Goal: Navigation & Orientation: Find specific page/section

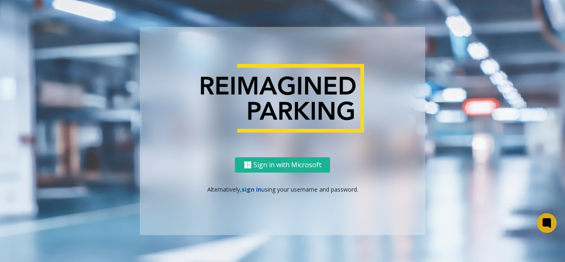
click at [255, 190] on link "sign in" at bounding box center [251, 189] width 20 height 8
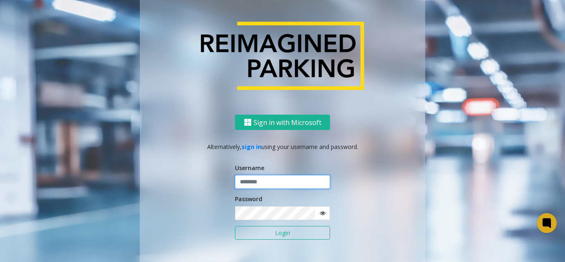
click at [260, 186] on input "text" at bounding box center [282, 182] width 95 height 14
click at [246, 184] on input "******" at bounding box center [282, 182] width 95 height 14
type input "*******"
click at [235, 226] on button "Login" at bounding box center [282, 233] width 95 height 14
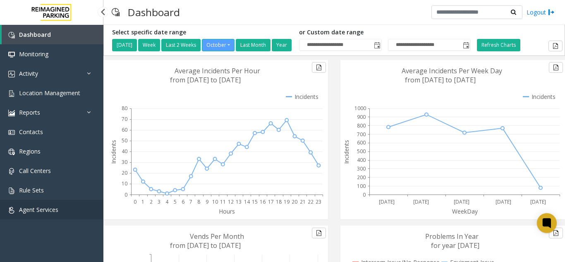
click at [69, 206] on link "Agent Services" at bounding box center [51, 209] width 103 height 19
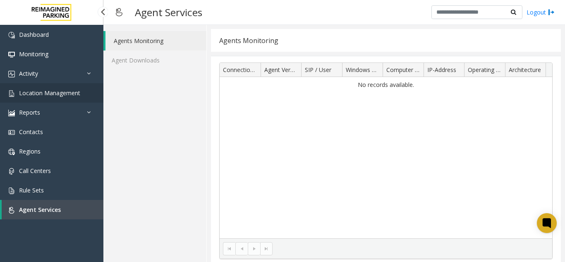
click at [59, 95] on span "Location Management" at bounding box center [49, 93] width 61 height 8
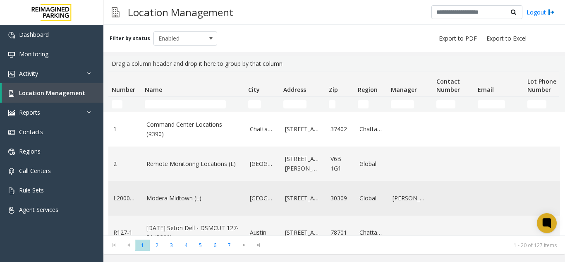
click at [202, 203] on td "Modera Midtown (L)" at bounding box center [192, 198] width 103 height 34
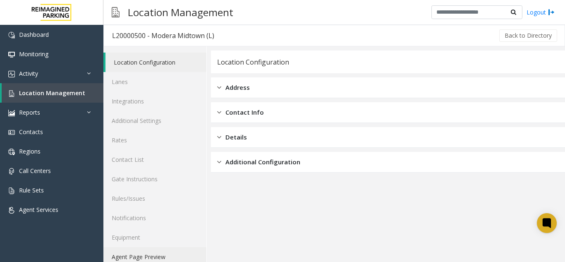
click at [138, 256] on link "Agent Page Preview" at bounding box center [154, 256] width 103 height 19
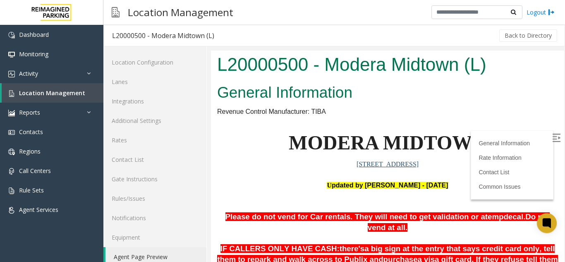
click at [551, 143] on label at bounding box center [557, 139] width 12 height 12
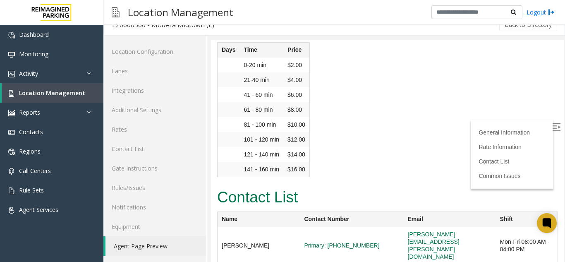
scroll to position [980, 0]
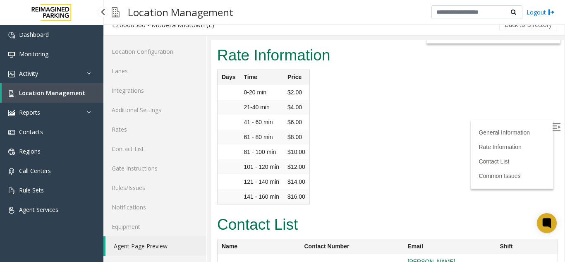
click at [24, 96] on span "Location Management" at bounding box center [52, 93] width 66 height 8
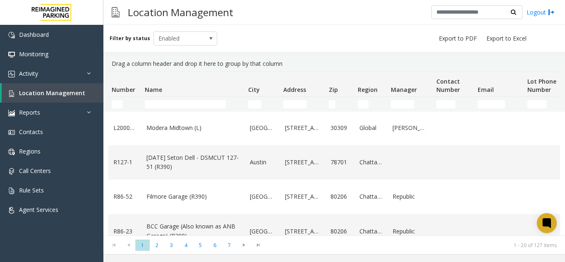
scroll to position [83, 0]
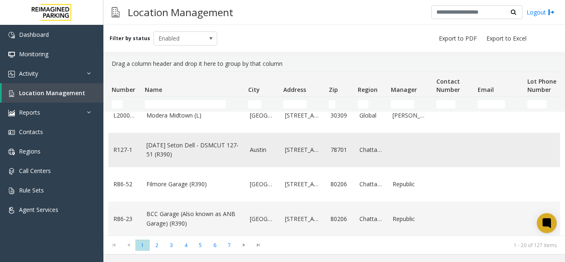
click at [184, 165] on td "[DATE] Seton Dell - DSMCUT 127-51 (R390)" at bounding box center [192, 150] width 103 height 34
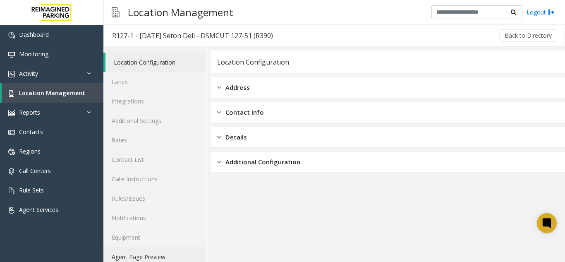
click at [152, 257] on link "Agent Page Preview" at bounding box center [154, 256] width 103 height 19
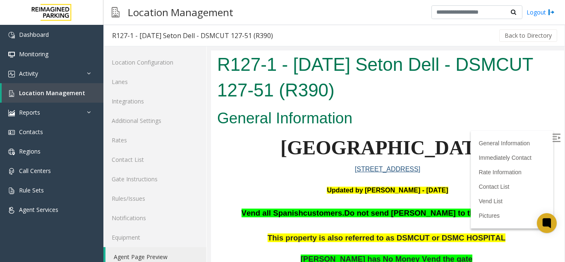
click at [551, 138] on label at bounding box center [557, 139] width 12 height 12
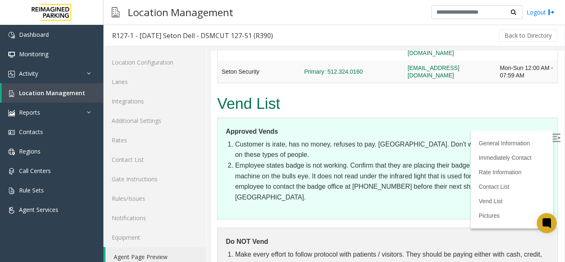
scroll to position [1364, 0]
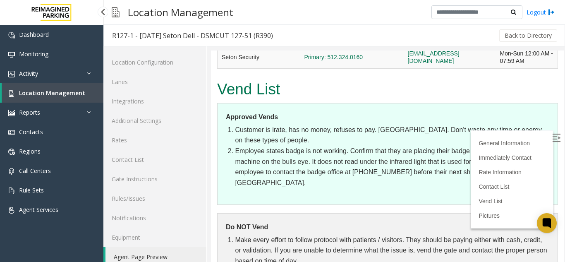
click at [55, 93] on span "Location Management" at bounding box center [52, 93] width 66 height 8
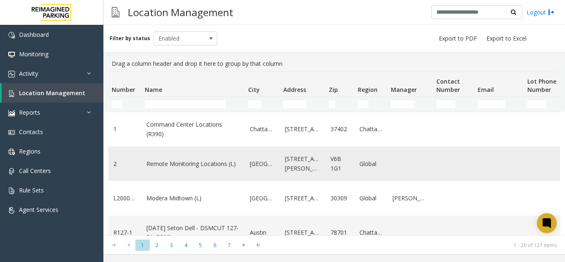
scroll to position [83, 0]
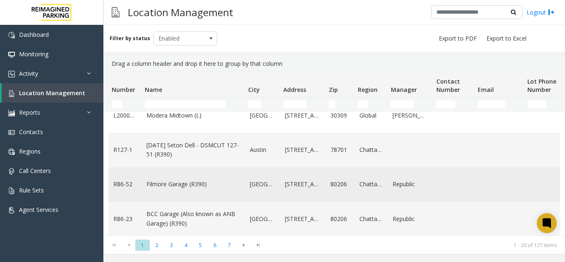
click at [186, 183] on link "Filmore Garage (R390)" at bounding box center [192, 183] width 93 height 9
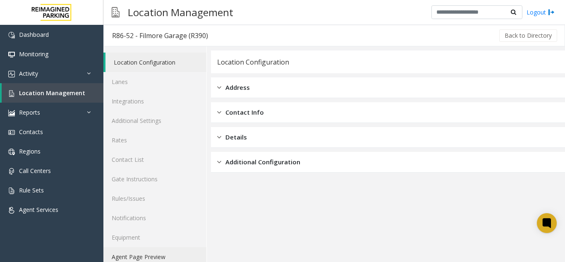
click at [153, 257] on link "Agent Page Preview" at bounding box center [154, 256] width 103 height 19
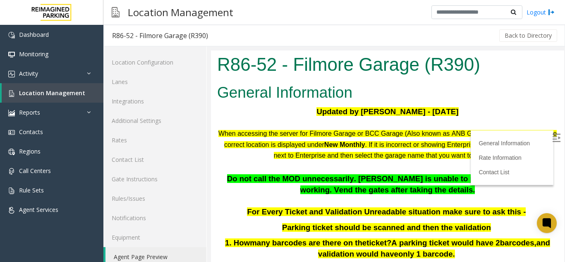
click at [552, 140] on img at bounding box center [556, 138] width 8 height 8
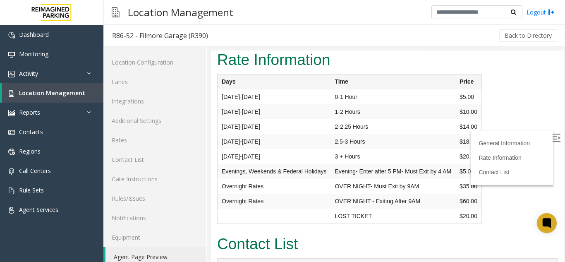
scroll to position [1721, 0]
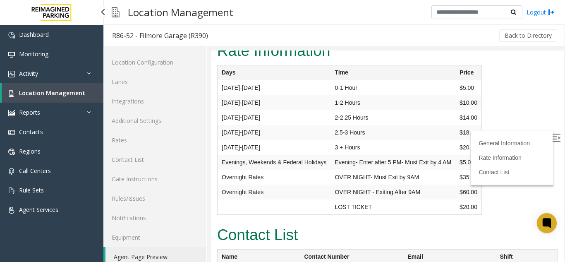
click at [16, 91] on link "Location Management" at bounding box center [53, 92] width 102 height 19
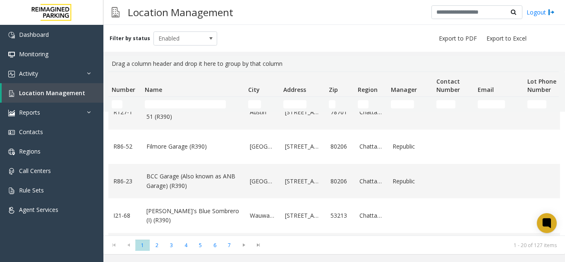
scroll to position [124, 0]
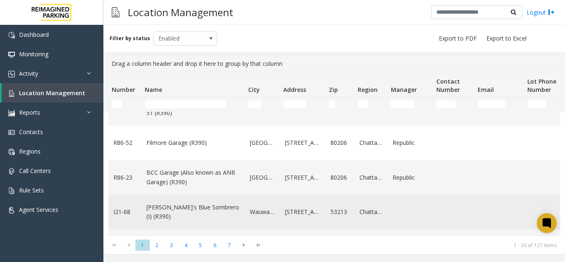
click at [196, 215] on link "[PERSON_NAME]'s Blue Sombrero (I) (R390)" at bounding box center [192, 212] width 93 height 19
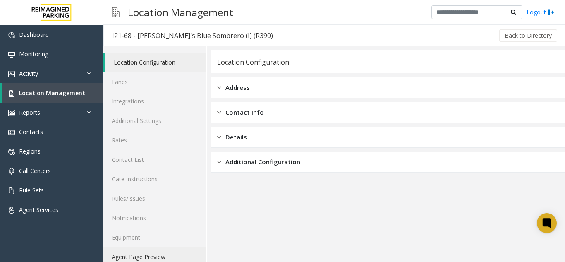
click at [144, 259] on link "Agent Page Preview" at bounding box center [154, 256] width 103 height 19
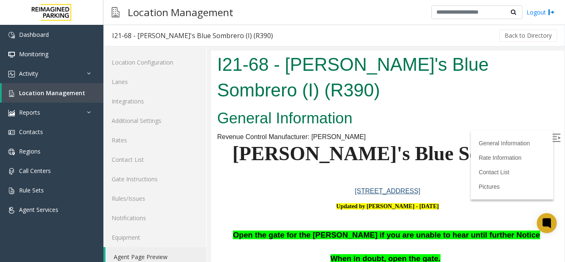
click at [552, 138] on img at bounding box center [556, 138] width 8 height 8
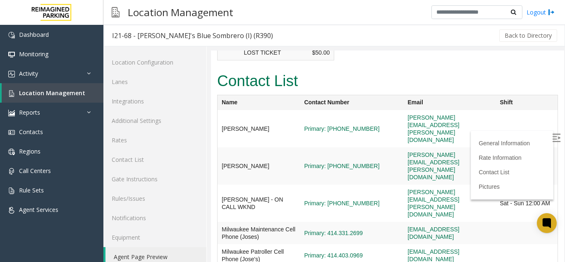
scroll to position [864, 0]
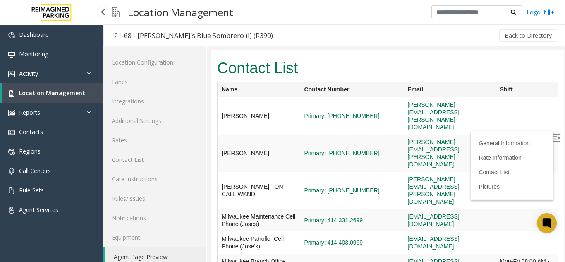
click at [52, 97] on link "Location Management" at bounding box center [53, 92] width 102 height 19
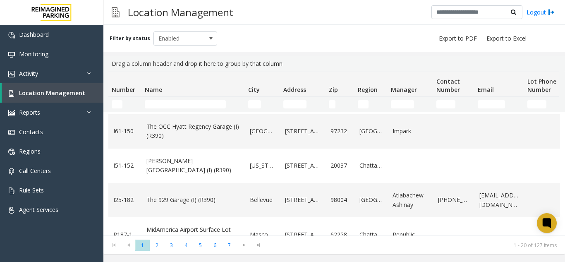
scroll to position [248, 0]
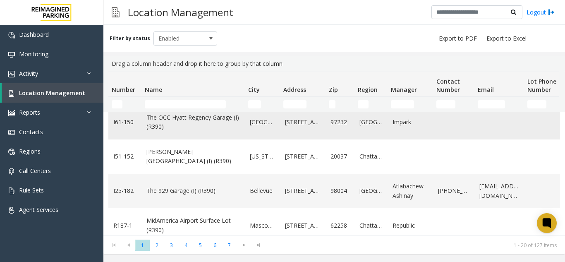
click at [202, 117] on link "The OCC Hyatt Regency Garage (I) (R390)" at bounding box center [192, 122] width 93 height 19
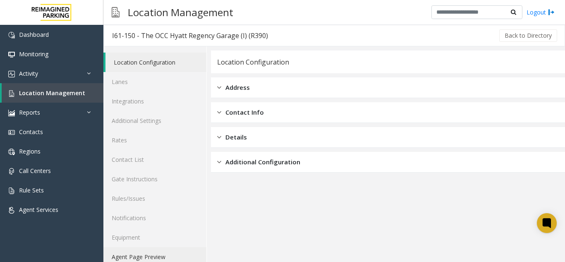
click at [148, 261] on link "Agent Page Preview" at bounding box center [154, 256] width 103 height 19
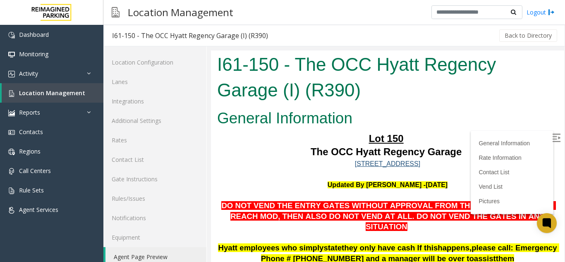
click at [552, 141] on img at bounding box center [556, 138] width 8 height 8
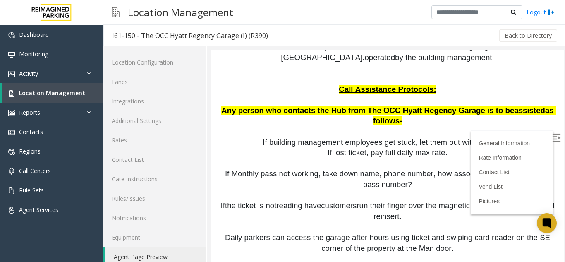
scroll to position [951, 0]
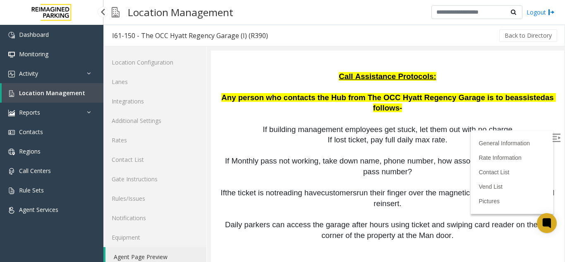
click at [69, 92] on span "Location Management" at bounding box center [52, 93] width 66 height 8
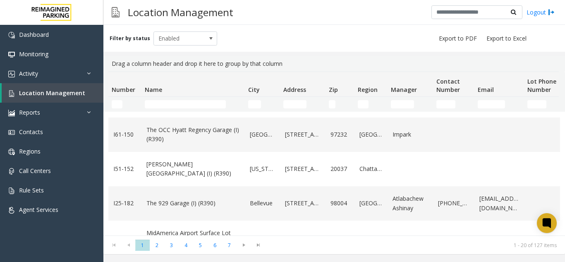
scroll to position [248, 0]
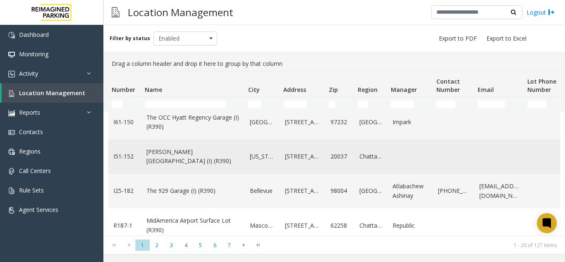
click at [197, 160] on link "[PERSON_NAME][GEOGRAPHIC_DATA] (I) (R390)" at bounding box center [192, 156] width 93 height 19
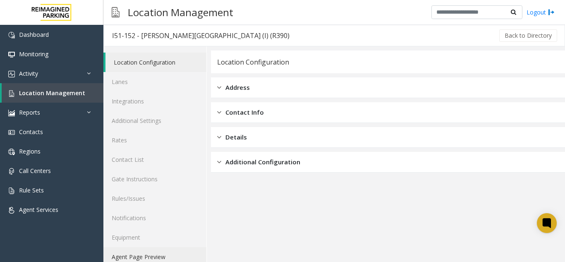
click at [127, 250] on link "Agent Page Preview" at bounding box center [154, 256] width 103 height 19
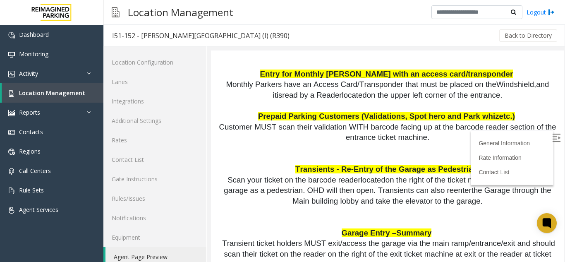
scroll to position [992, 0]
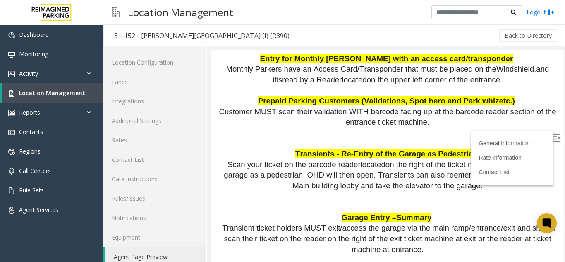
click at [127, 254] on link "Agent Page Preview" at bounding box center [155, 256] width 101 height 19
click at [48, 94] on span "Location Management" at bounding box center [52, 93] width 66 height 8
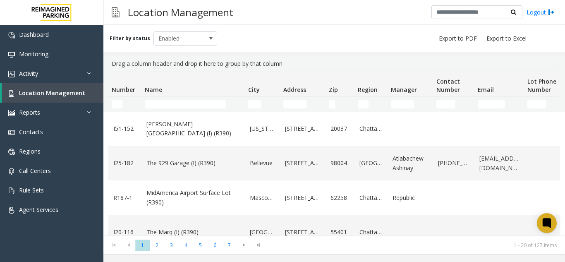
scroll to position [331, 0]
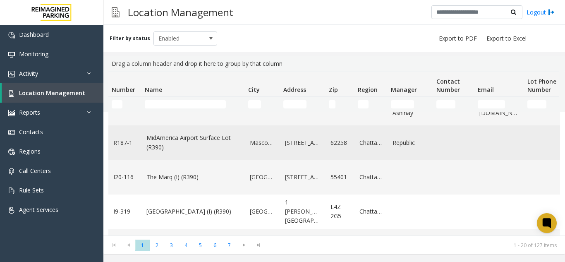
click at [198, 137] on link "MidAmerica Airport Surface Lot (R390)" at bounding box center [192, 142] width 93 height 19
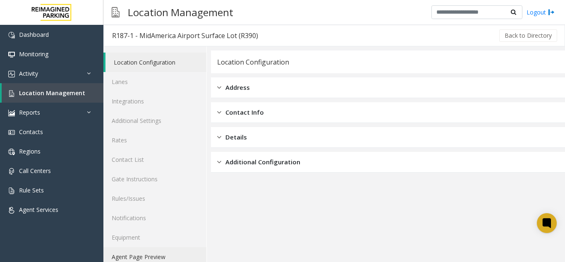
click at [136, 260] on link "Agent Page Preview" at bounding box center [154, 256] width 103 height 19
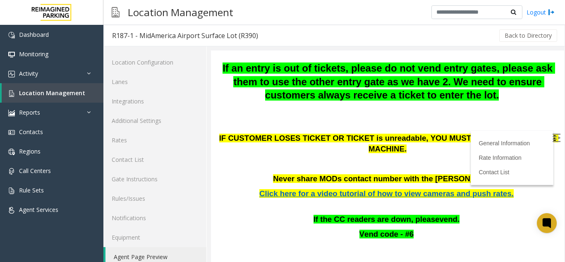
scroll to position [165, 0]
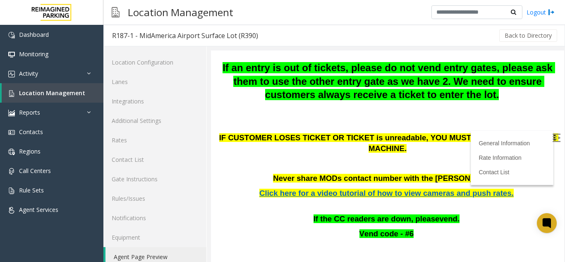
click at [552, 138] on img at bounding box center [556, 138] width 8 height 8
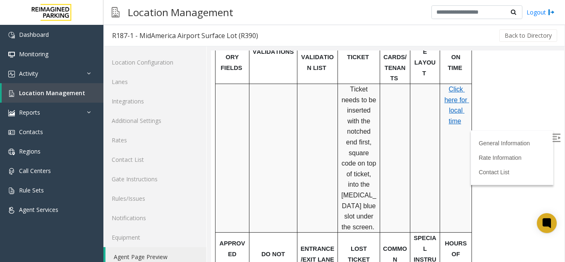
scroll to position [651, 0]
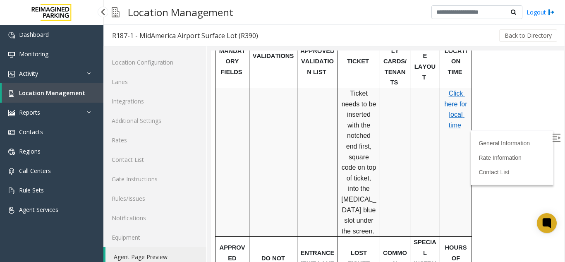
click at [26, 95] on span "Location Management" at bounding box center [52, 93] width 66 height 8
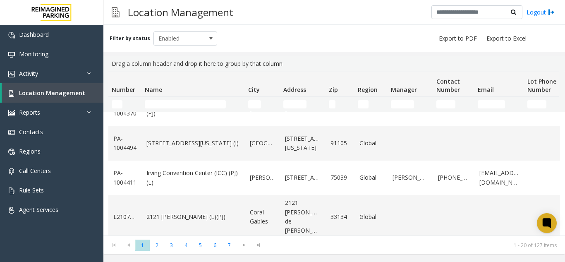
scroll to position [571, 0]
click at [152, 248] on span "2" at bounding box center [157, 244] width 14 height 11
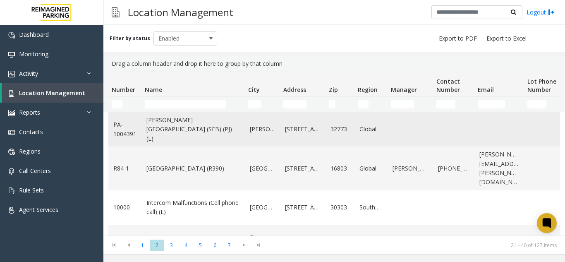
click at [199, 143] on td "[PERSON_NAME][GEOGRAPHIC_DATA] (SFB) (PJ) (L)" at bounding box center [192, 129] width 103 height 34
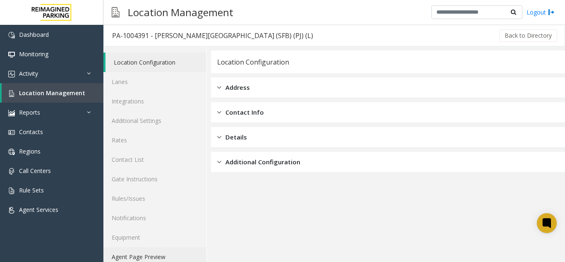
click at [162, 257] on link "Agent Page Preview" at bounding box center [154, 256] width 103 height 19
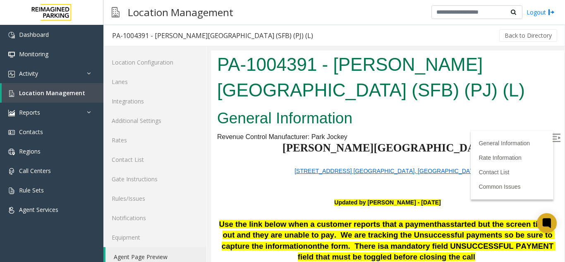
click at [551, 133] on label at bounding box center [557, 139] width 12 height 12
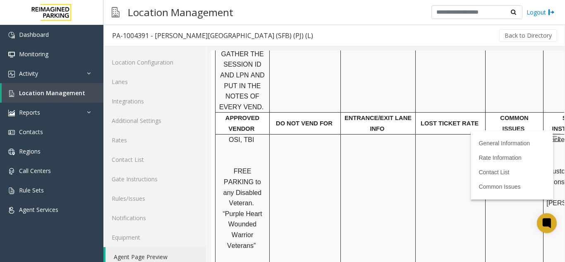
scroll to position [744, 0]
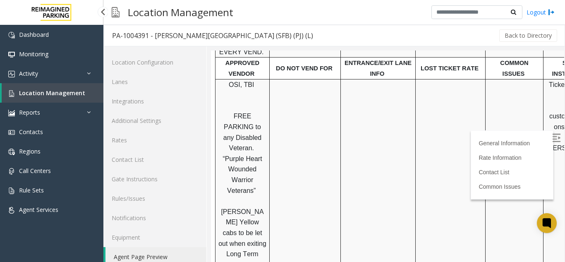
click at [36, 98] on link "Location Management" at bounding box center [53, 92] width 102 height 19
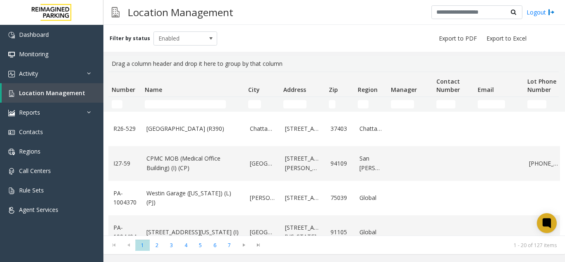
scroll to position [571, 0]
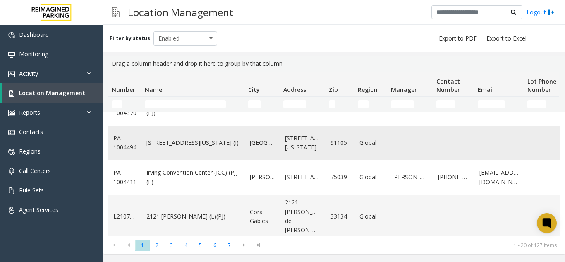
click at [240, 152] on td "[STREET_ADDRESS][US_STATE] (I)" at bounding box center [192, 143] width 103 height 34
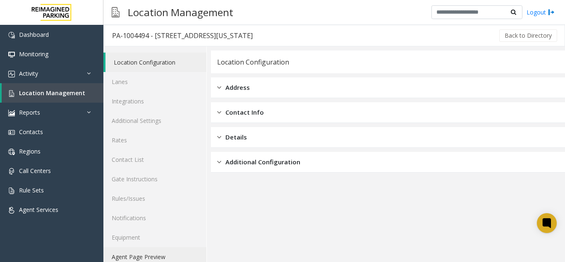
click at [153, 253] on link "Agent Page Preview" at bounding box center [154, 256] width 103 height 19
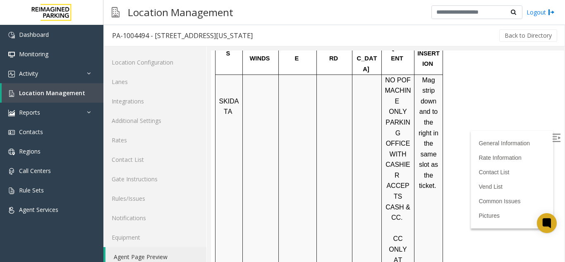
scroll to position [455, 0]
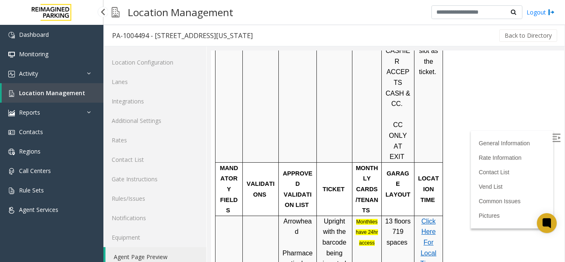
click at [58, 96] on span "Location Management" at bounding box center [52, 93] width 66 height 8
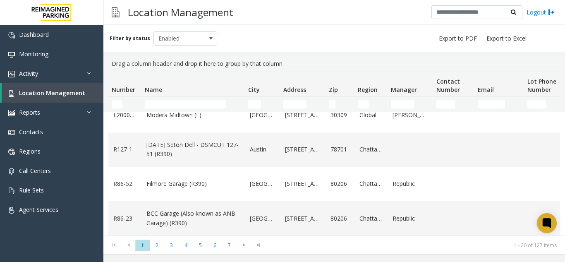
scroll to position [207, 0]
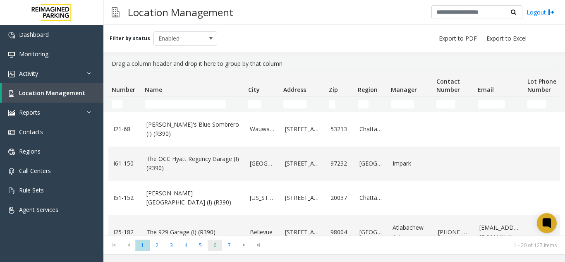
click at [213, 243] on span "6" at bounding box center [215, 244] width 14 height 11
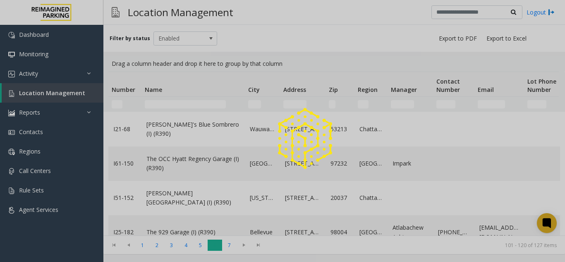
scroll to position [0, 0]
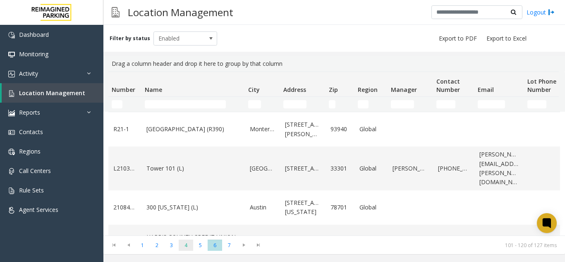
click at [183, 242] on span "4" at bounding box center [186, 244] width 14 height 11
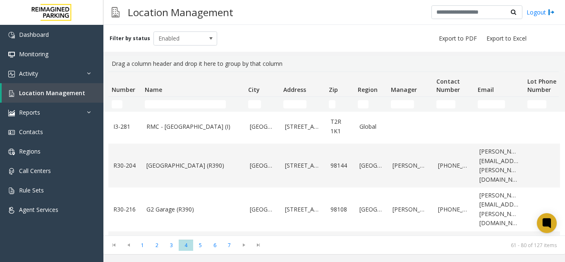
scroll to position [289, 0]
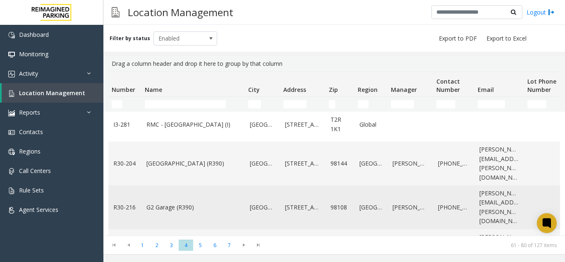
click at [210, 203] on link "G2 Garage (R390)" at bounding box center [192, 207] width 93 height 9
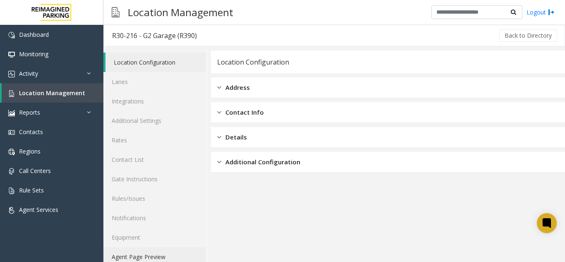
click at [167, 247] on link "Agent Page Preview" at bounding box center [154, 256] width 103 height 19
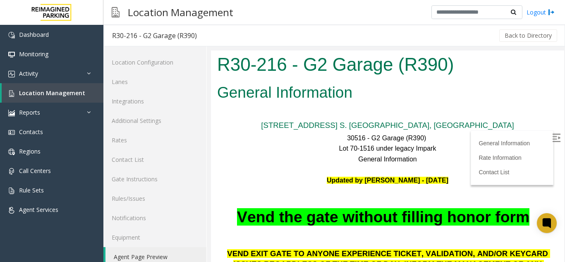
click at [551, 145] on label at bounding box center [557, 139] width 12 height 12
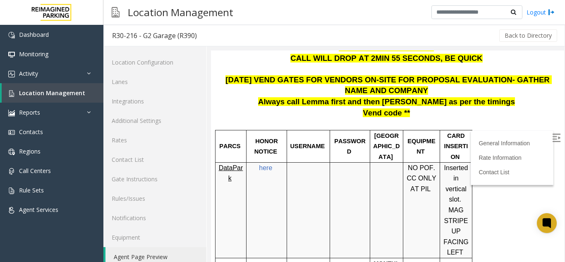
scroll to position [248, 0]
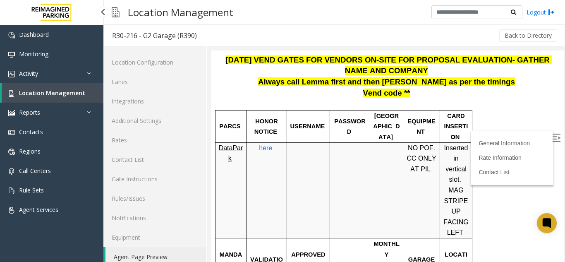
click at [27, 101] on link "Location Management" at bounding box center [53, 92] width 102 height 19
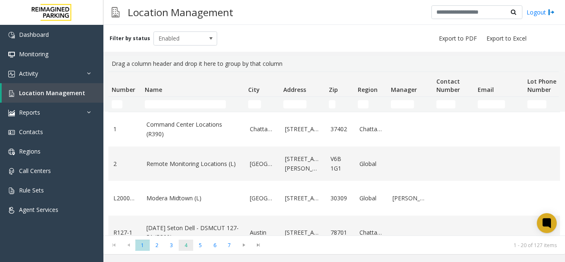
click at [189, 247] on span "4" at bounding box center [186, 244] width 14 height 11
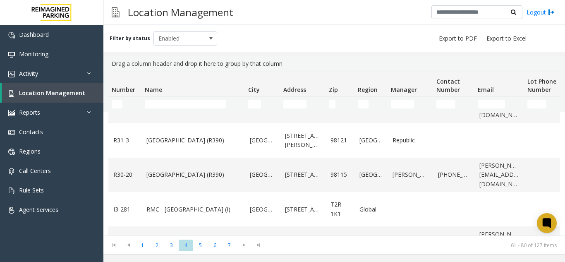
scroll to position [207, 0]
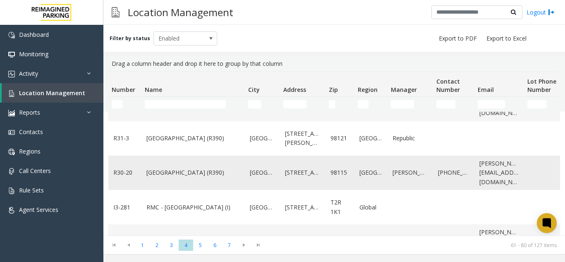
click at [179, 181] on td "[GEOGRAPHIC_DATA] (R390)" at bounding box center [192, 172] width 103 height 34
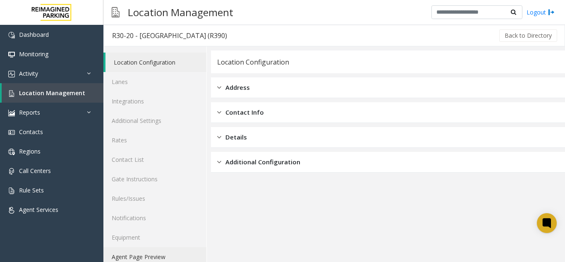
click at [140, 256] on link "Agent Page Preview" at bounding box center [154, 256] width 103 height 19
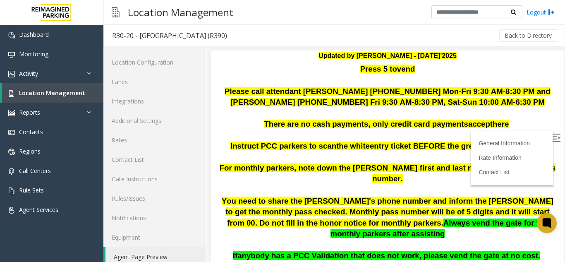
scroll to position [124, 0]
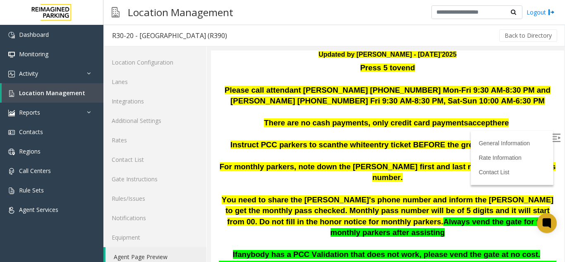
click at [545, 145] on p "Instruct PCC parkers to scan the white entry ticket BEFORE the green validation…" at bounding box center [387, 144] width 341 height 11
click at [552, 139] on img at bounding box center [556, 138] width 8 height 8
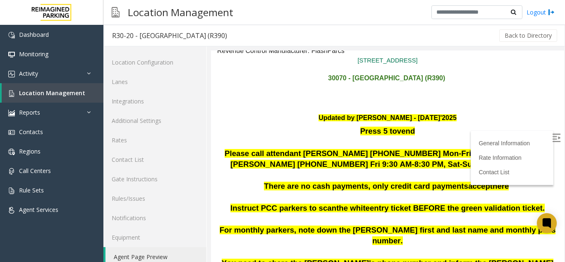
scroll to position [83, 0]
